Goal: Task Accomplishment & Management: Manage account settings

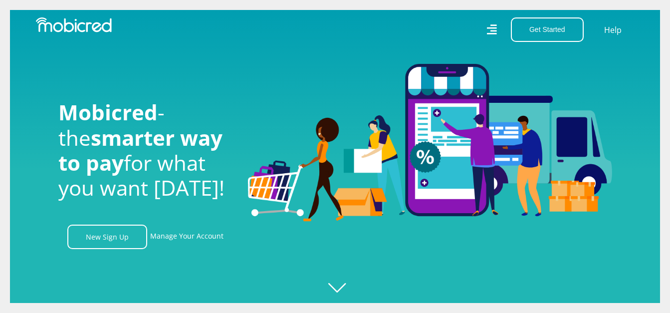
scroll to position [0, 710]
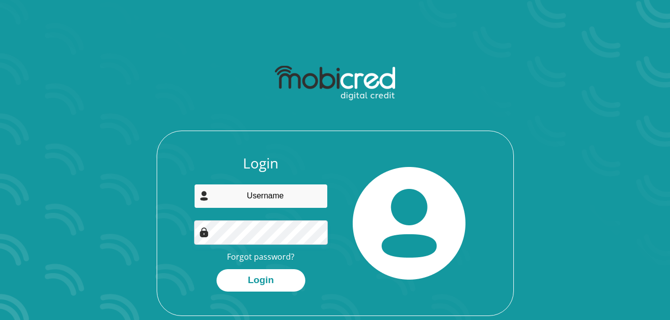
click at [244, 194] on input "email" at bounding box center [261, 196] width 134 height 24
type input "[EMAIL_ADDRESS][DOMAIN_NAME]"
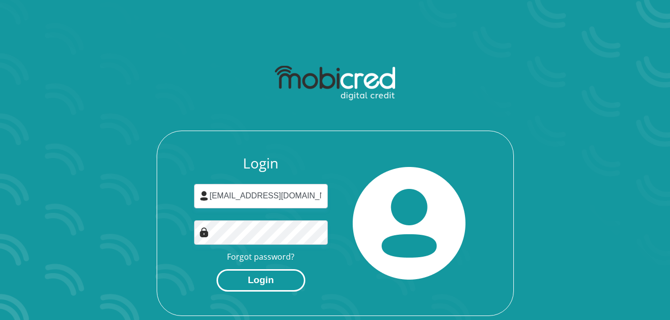
click at [270, 283] on button "Login" at bounding box center [260, 280] width 89 height 22
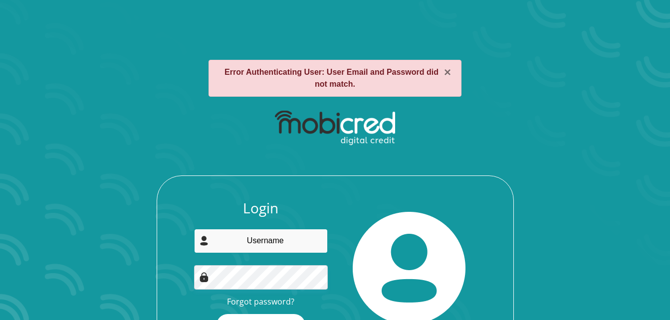
click at [294, 236] on input "email" at bounding box center [261, 241] width 134 height 24
type input "mkhabelamikateko99@gmail.com"
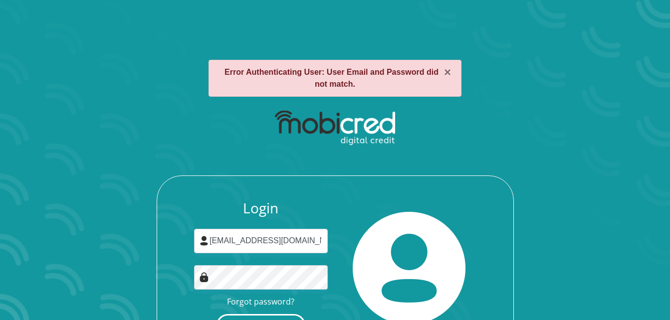
click at [268, 317] on button "Login" at bounding box center [260, 325] width 89 height 22
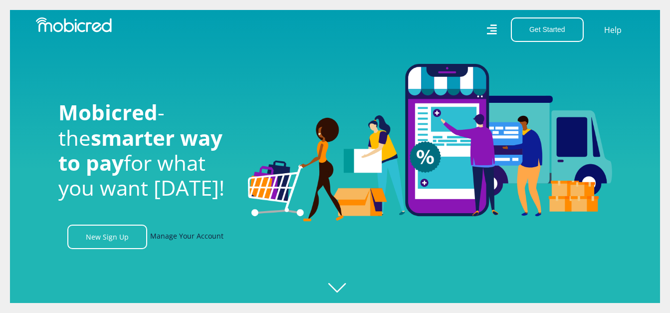
scroll to position [0, 710]
click at [207, 238] on link "Manage Your Account" at bounding box center [186, 236] width 73 height 24
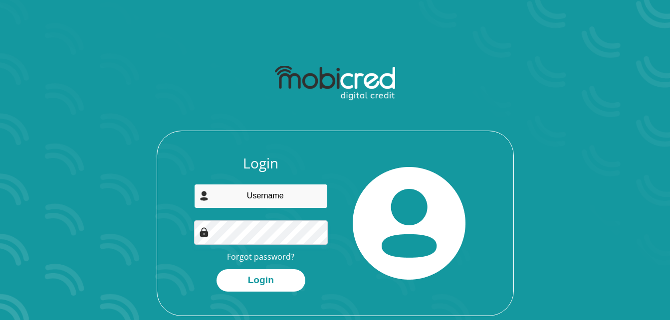
click at [279, 190] on input "email" at bounding box center [261, 196] width 134 height 24
type input "mkhabelamikateko99@gmail.com"
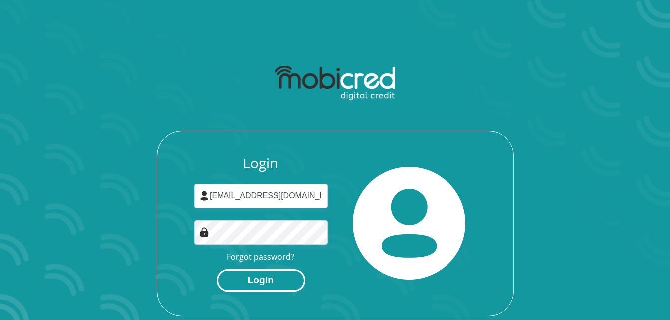
click at [260, 284] on button "Login" at bounding box center [260, 280] width 89 height 22
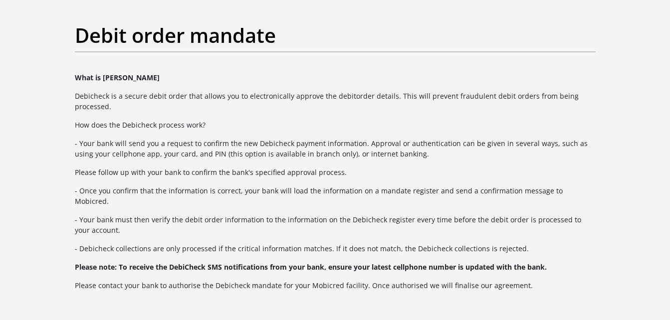
scroll to position [46, 0]
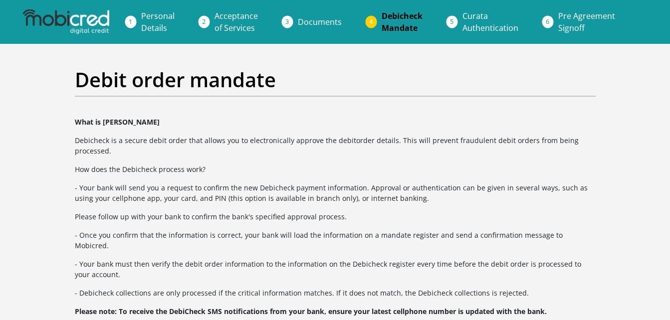
scroll to position [46, 0]
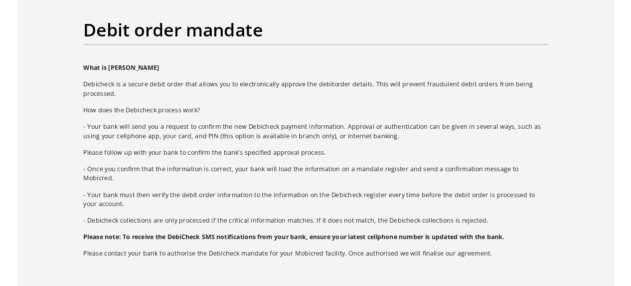
scroll to position [69, 0]
